Goal: Find specific page/section: Find specific page/section

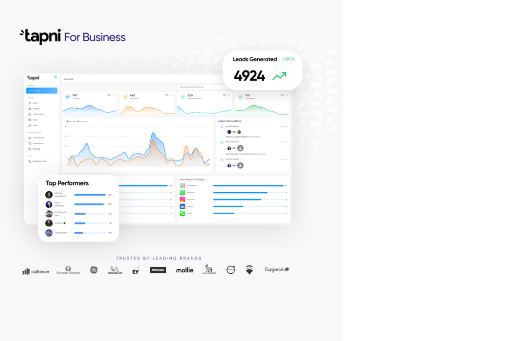
drag, startPoint x: 320, startPoint y: 290, endPoint x: 0, endPoint y: 0, distance: 432.9
click at [0, 0] on html at bounding box center [257, 170] width 514 height 341
